Goal: Task Accomplishment & Management: Use online tool/utility

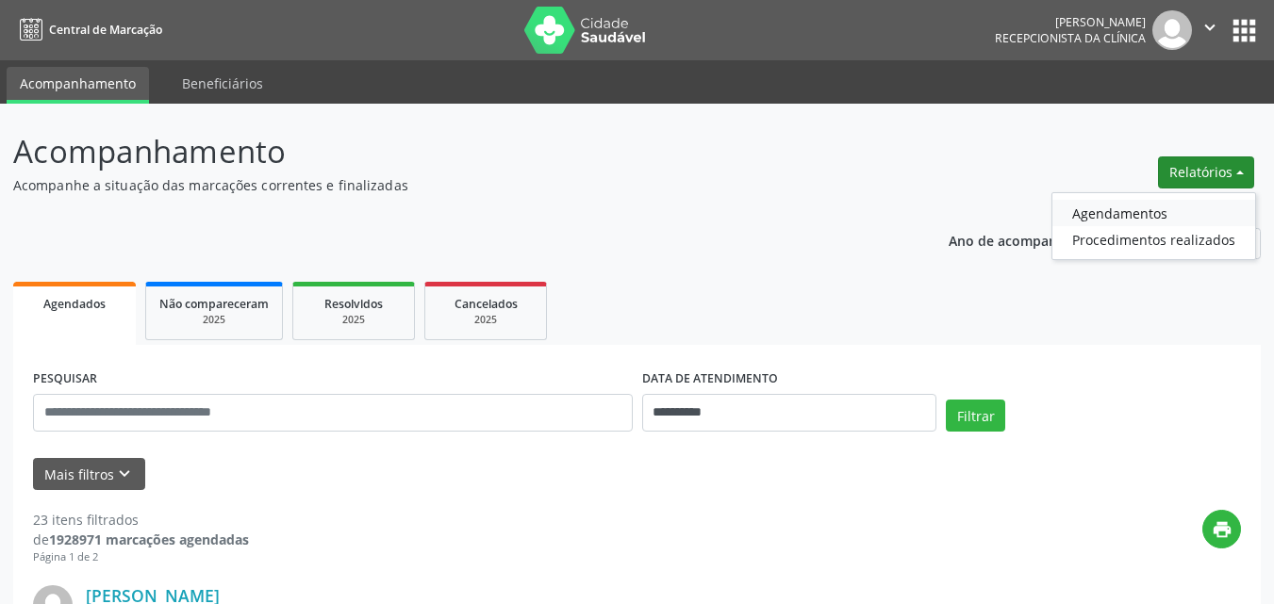
click at [1116, 212] on link "Agendamentos" at bounding box center [1153, 213] width 203 height 26
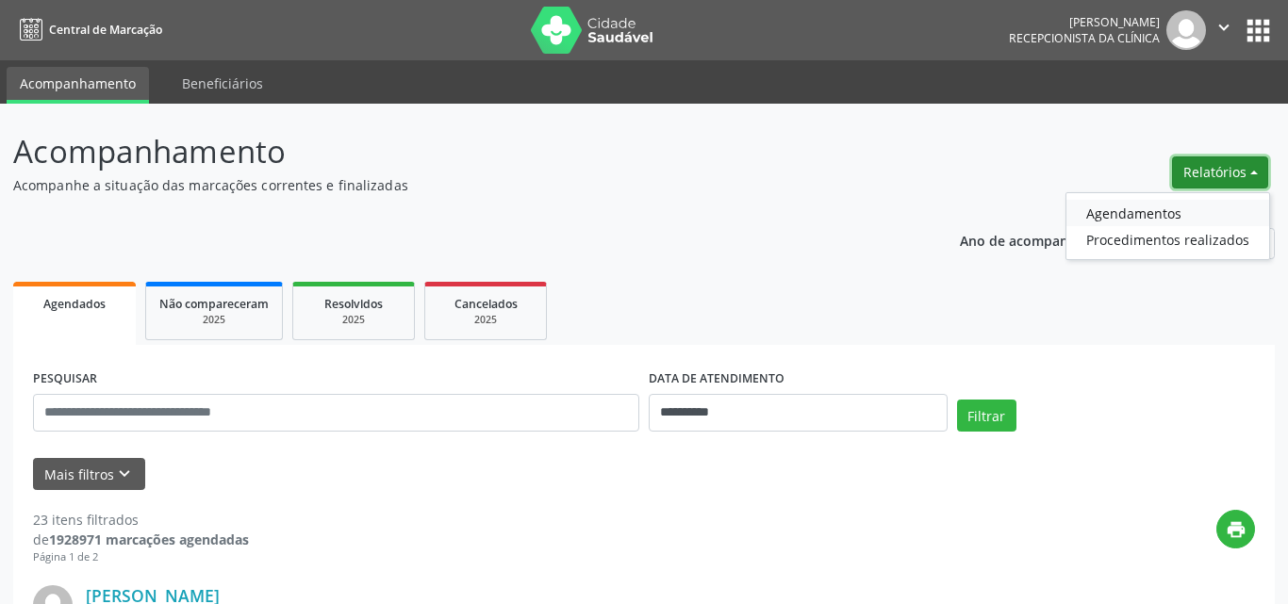
select select "*"
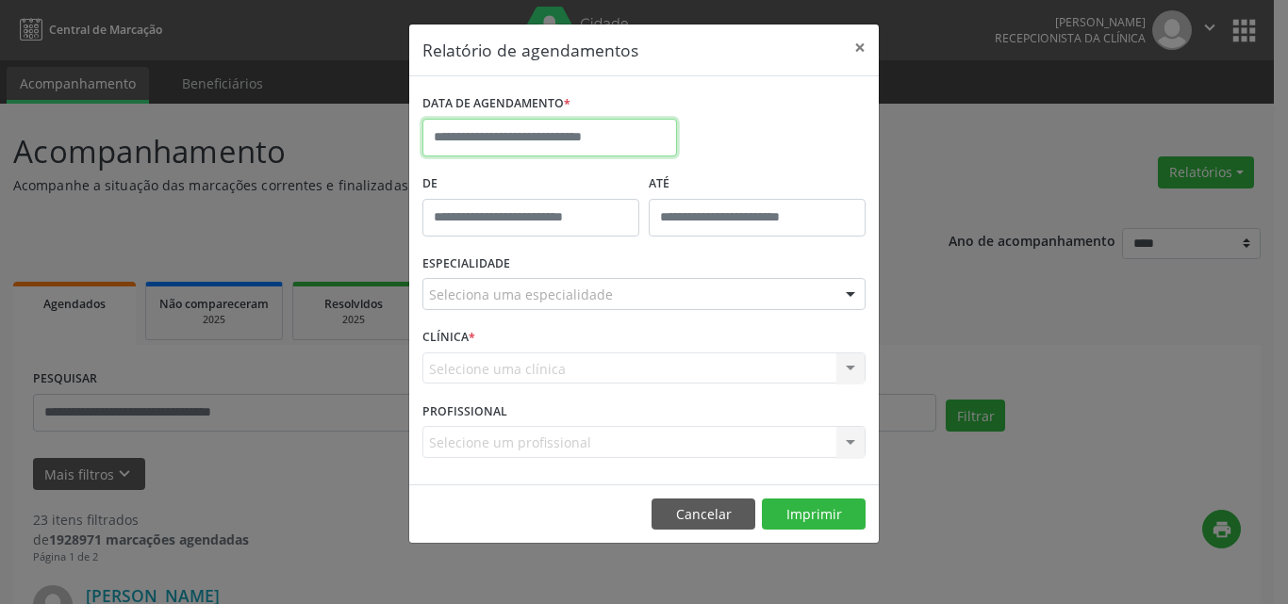
click at [551, 140] on input "text" at bounding box center [549, 138] width 255 height 38
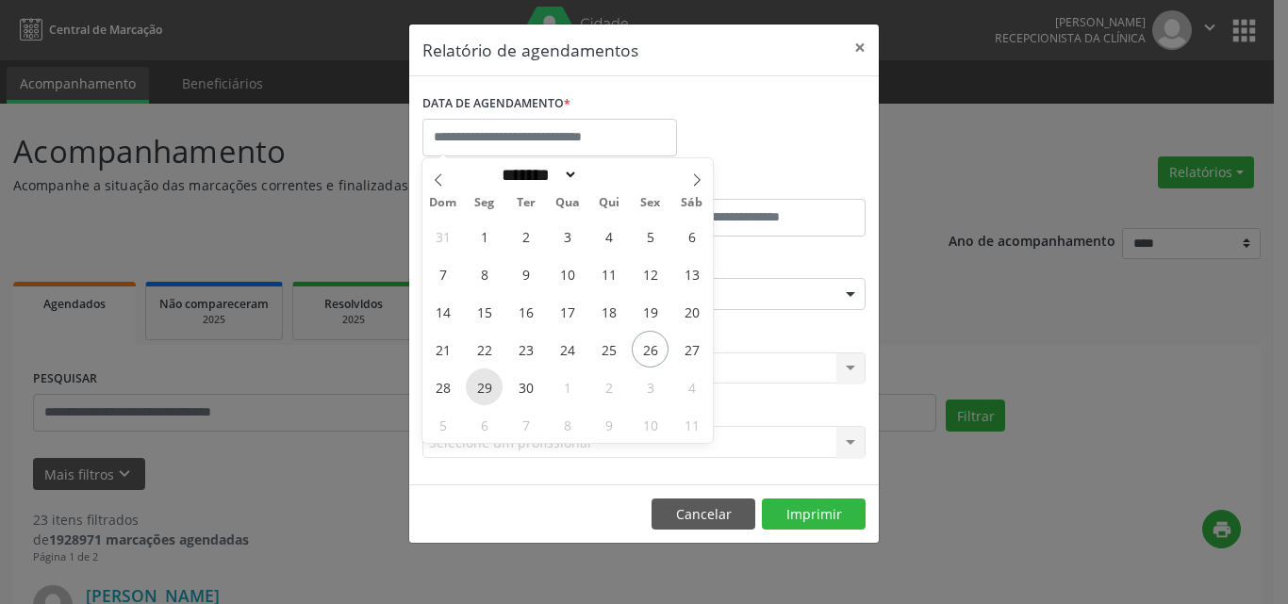
click at [492, 385] on span "29" at bounding box center [484, 387] width 37 height 37
type input "**********"
click at [521, 386] on span "30" at bounding box center [525, 387] width 37 height 37
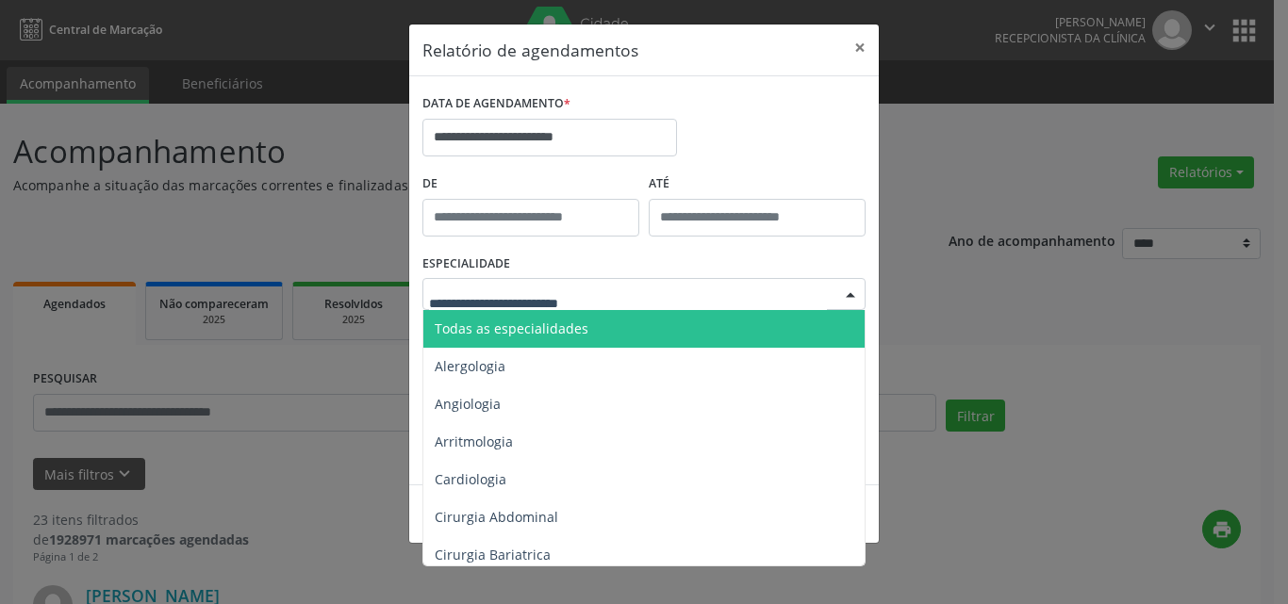
click at [634, 292] on div at bounding box center [643, 294] width 443 height 32
click at [649, 335] on span "Todas as especialidades" at bounding box center [645, 329] width 444 height 38
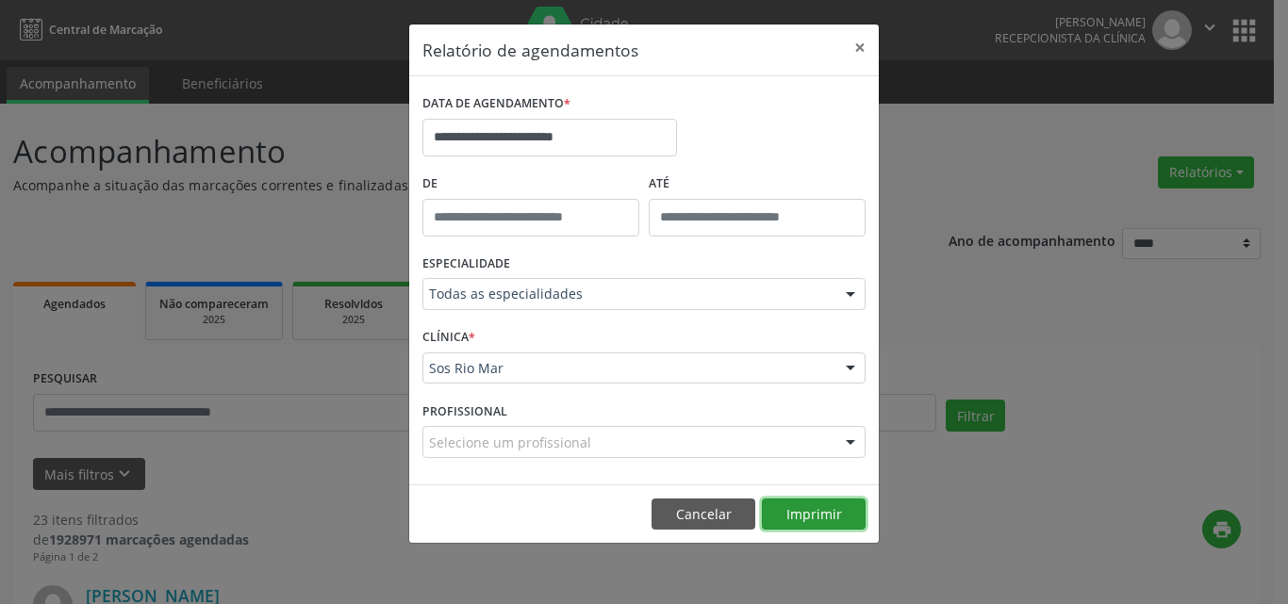
click at [822, 516] on button "Imprimir" at bounding box center [814, 515] width 104 height 32
